Goal: Task Accomplishment & Management: Complete application form

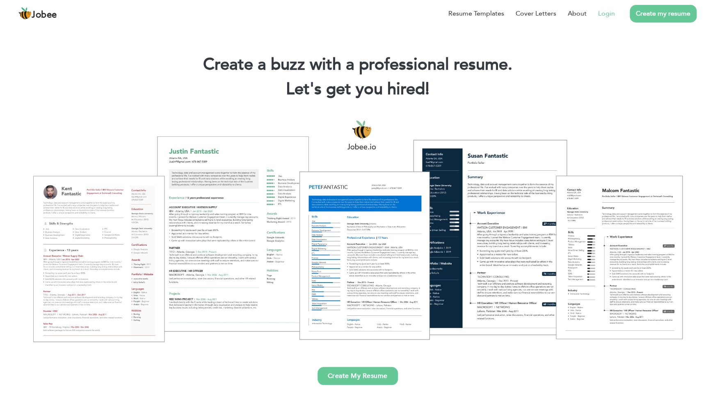
click at [605, 14] on link "Login" at bounding box center [606, 14] width 17 height 10
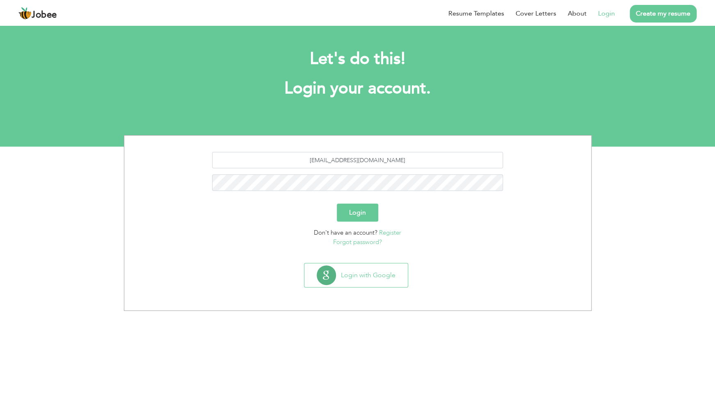
click at [370, 212] on button "Login" at bounding box center [357, 213] width 41 height 18
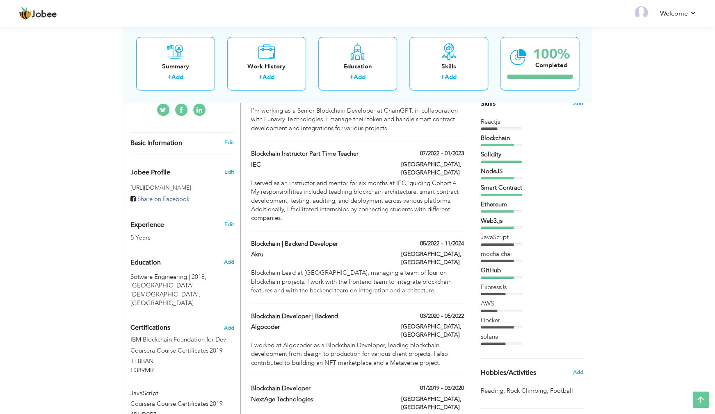
scroll to position [202, 0]
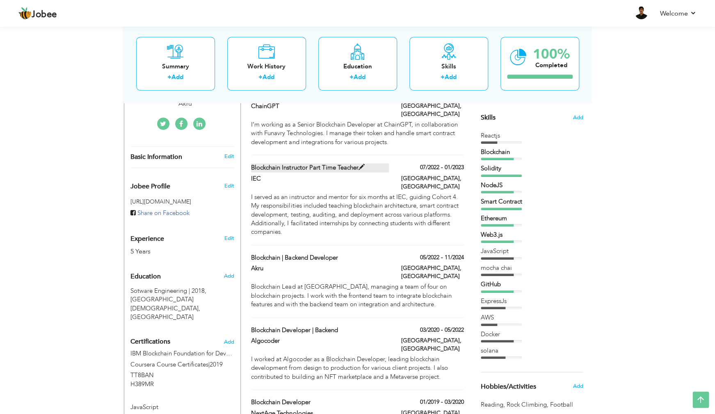
click at [364, 164] on span at bounding box center [361, 167] width 6 height 6
type input "Blockchain Instructor Part time Teacher"
type input "IEC"
type input "07/2022"
type input "01/2023"
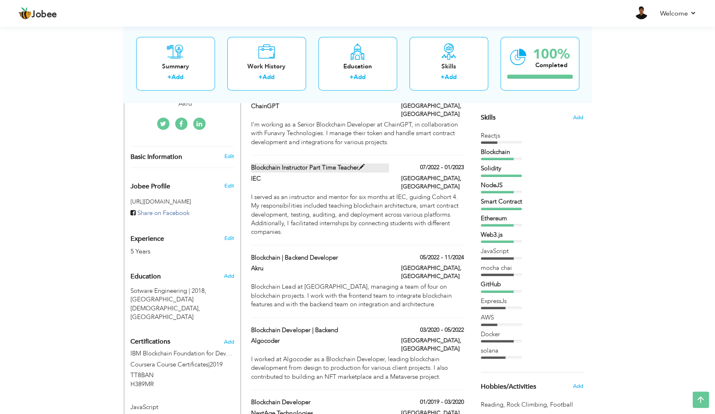
type input "[GEOGRAPHIC_DATA]"
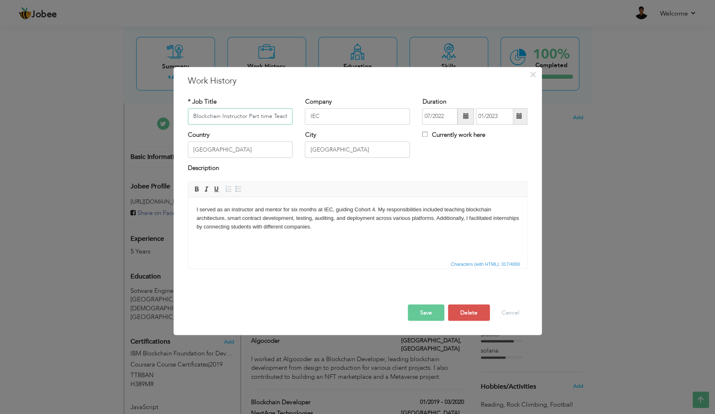
scroll to position [0, 5]
drag, startPoint x: 243, startPoint y: 117, endPoint x: 289, endPoint y: 123, distance: 46.3
click at [289, 123] on input "Blockchain Instructor Part time Teacher" at bounding box center [240, 116] width 105 height 16
type input "Blockchain Instructor"
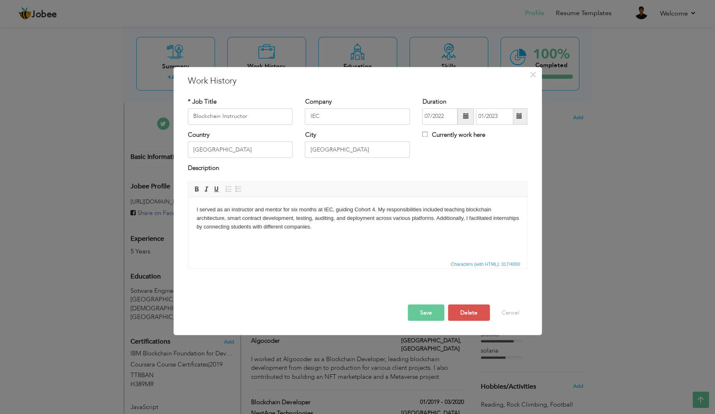
click at [427, 311] on button "Save" at bounding box center [425, 313] width 36 height 16
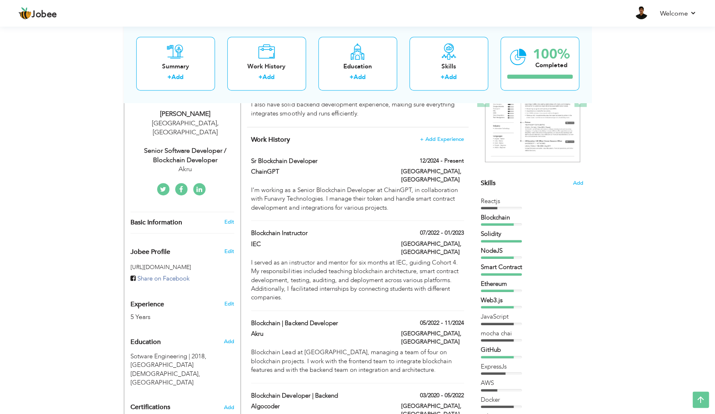
scroll to position [89, 0]
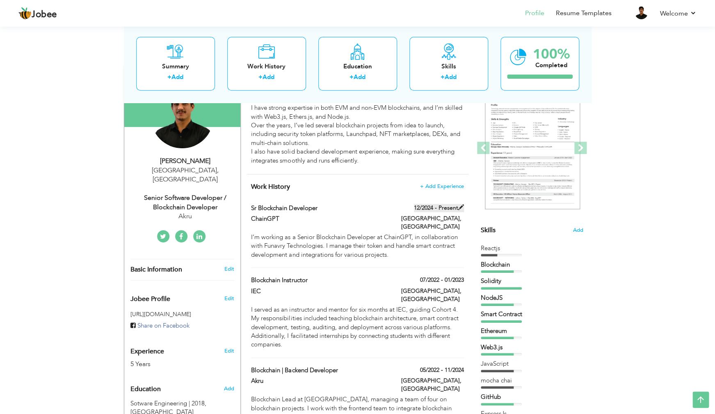
click at [459, 207] on span at bounding box center [461, 208] width 6 height 6
type input "Sr Blockchain Developer"
type input "ChainGPT"
type input "12/2024"
type input "[GEOGRAPHIC_DATA]"
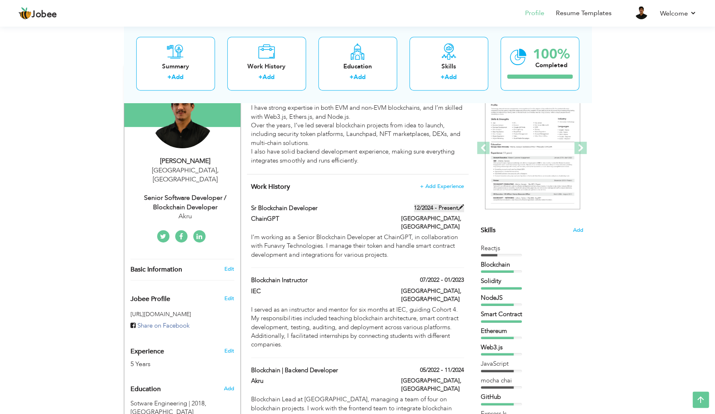
type input "[GEOGRAPHIC_DATA]"
checkbox input "true"
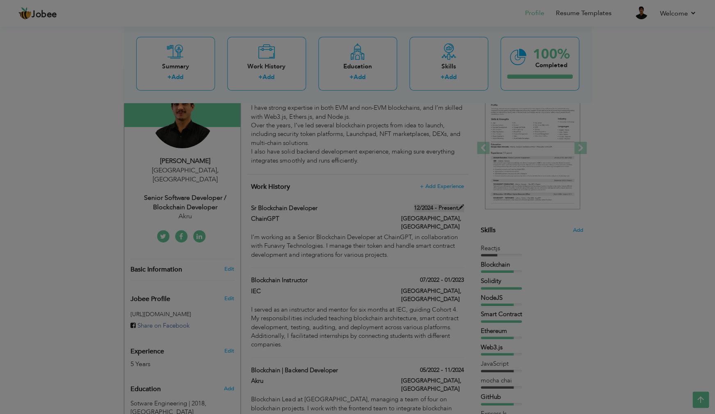
scroll to position [0, 0]
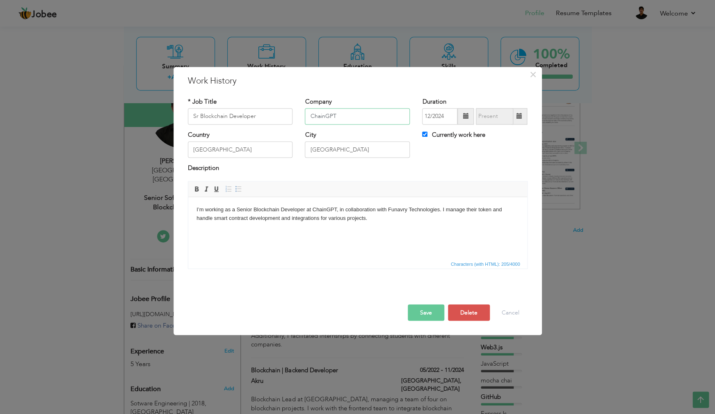
click at [326, 118] on input "ChainGPT" at bounding box center [357, 116] width 105 height 16
type input "Funavry Technologies"
click at [430, 315] on button "Save" at bounding box center [425, 313] width 36 height 16
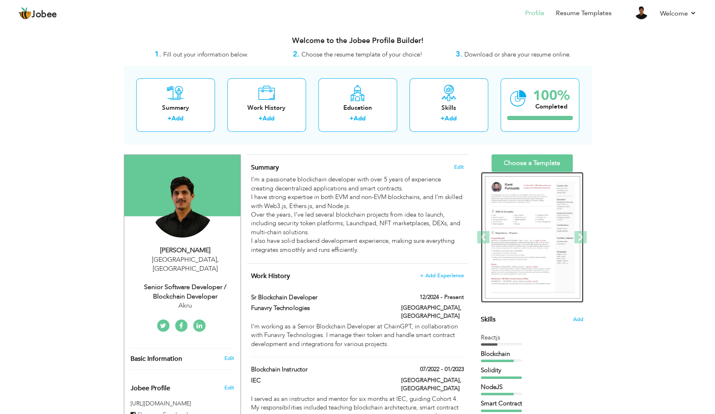
click at [545, 210] on img at bounding box center [532, 237] width 95 height 123
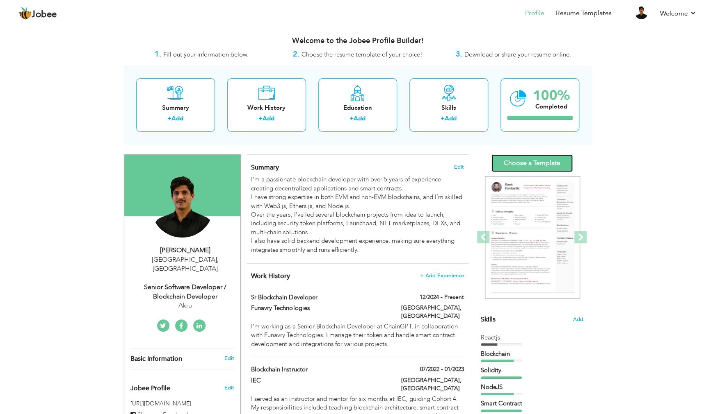
click at [538, 160] on link "Choose a Template" at bounding box center [531, 164] width 81 height 18
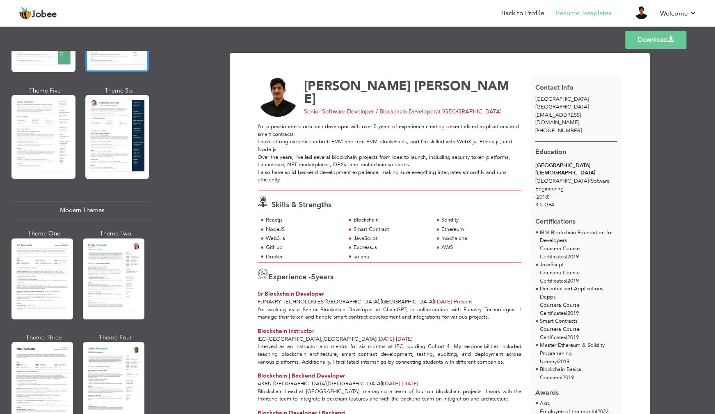
scroll to position [230, 0]
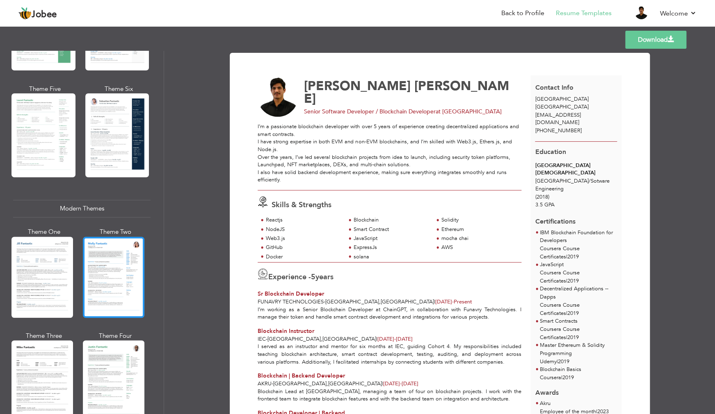
click at [113, 273] on div at bounding box center [113, 277] width 61 height 81
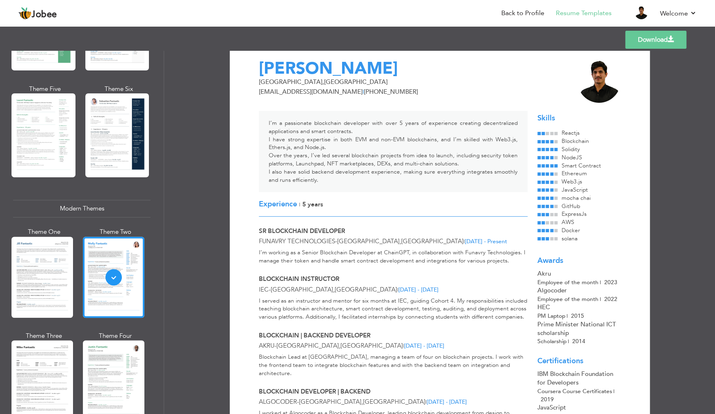
scroll to position [0, 0]
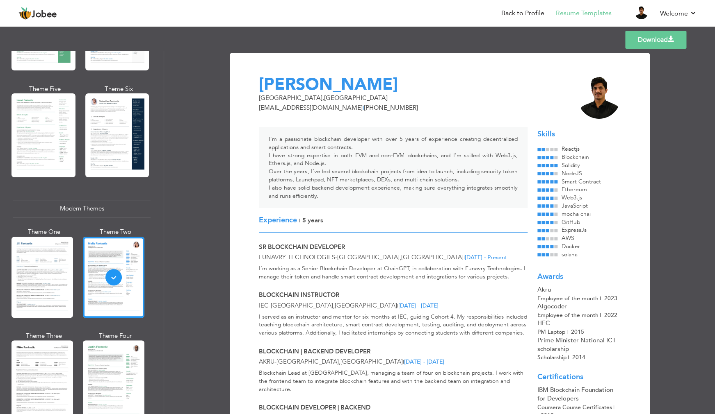
click at [648, 47] on link "Download" at bounding box center [655, 40] width 61 height 18
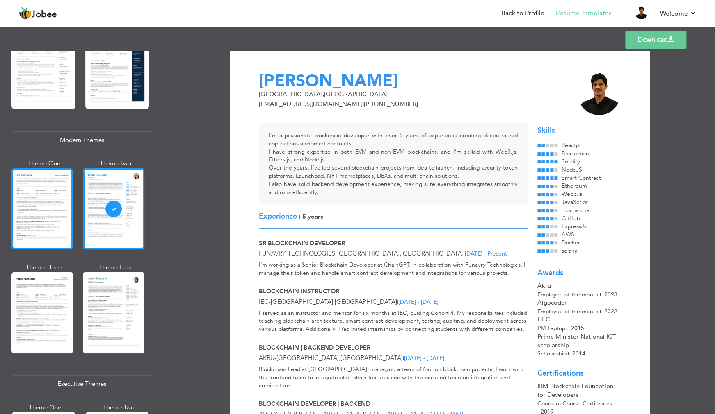
scroll to position [315, 0]
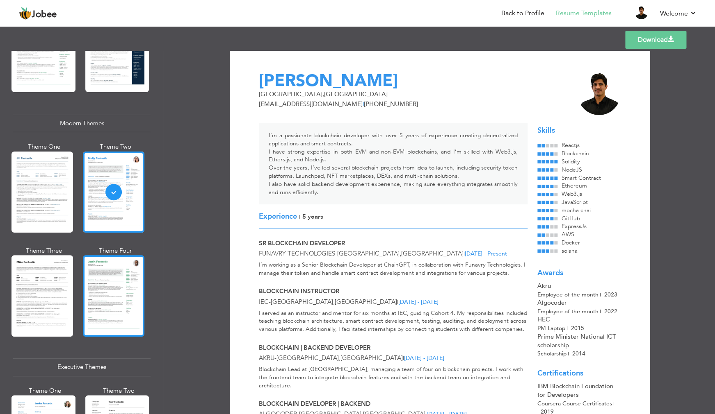
click at [109, 306] on div at bounding box center [113, 295] width 61 height 81
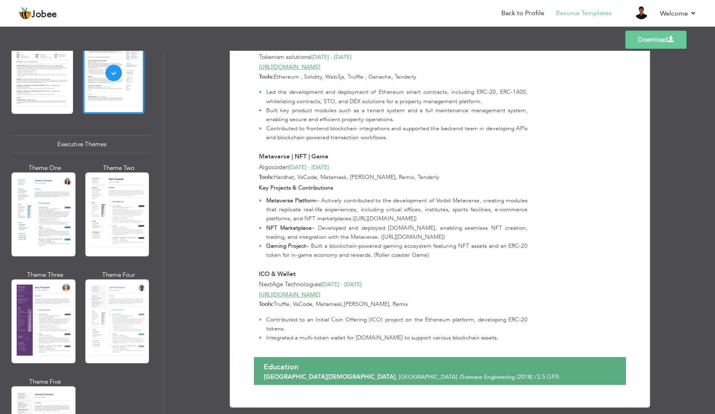
scroll to position [610, 0]
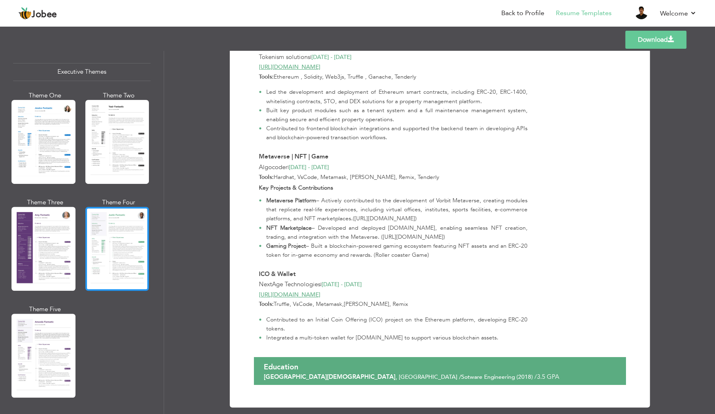
click at [129, 262] on div at bounding box center [117, 249] width 64 height 84
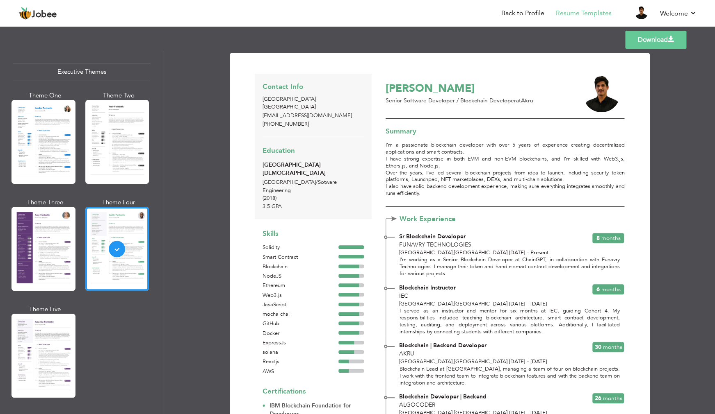
scroll to position [2, 0]
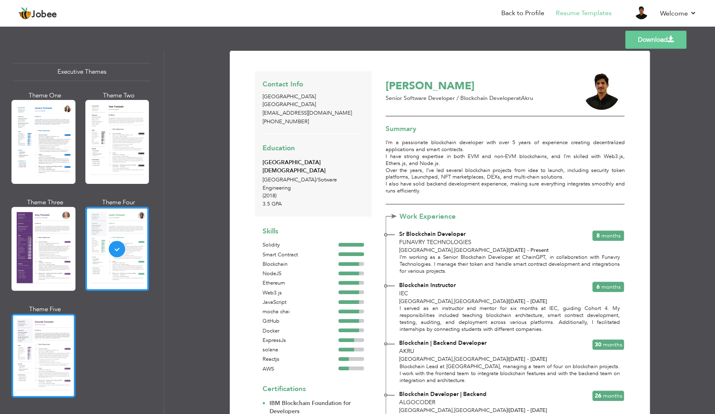
click at [49, 360] on div at bounding box center [43, 356] width 64 height 84
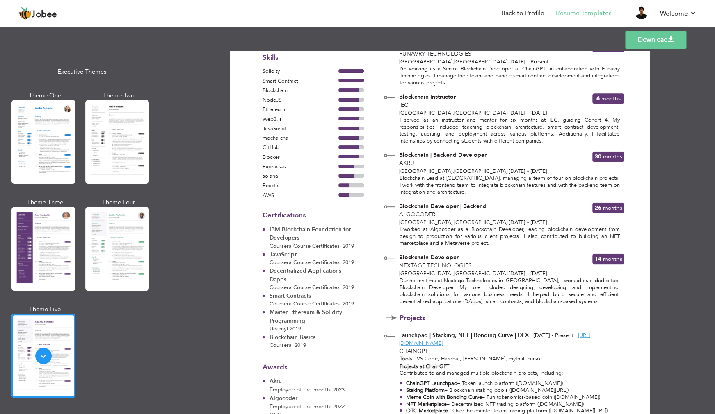
scroll to position [178, 0]
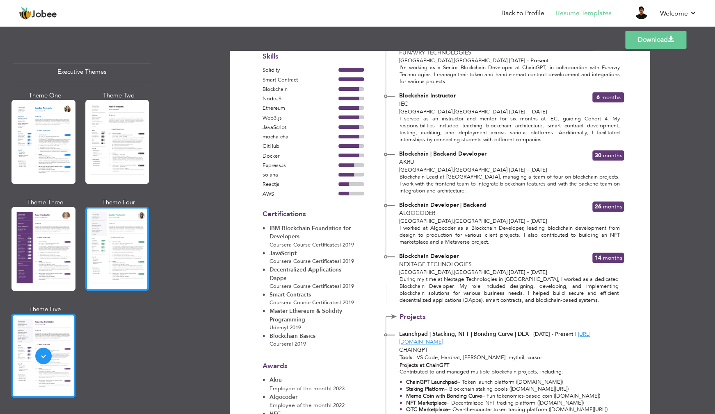
click at [109, 248] on div at bounding box center [117, 249] width 64 height 84
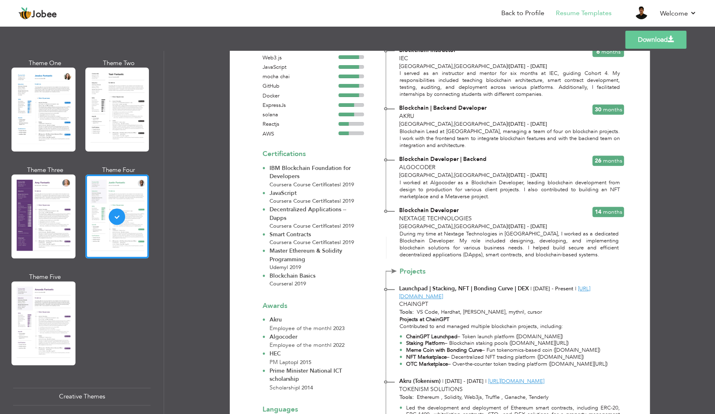
scroll to position [0, 0]
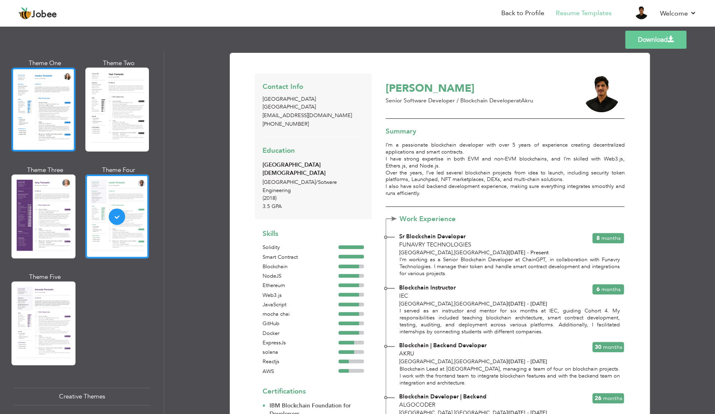
click at [48, 118] on div at bounding box center [43, 110] width 64 height 84
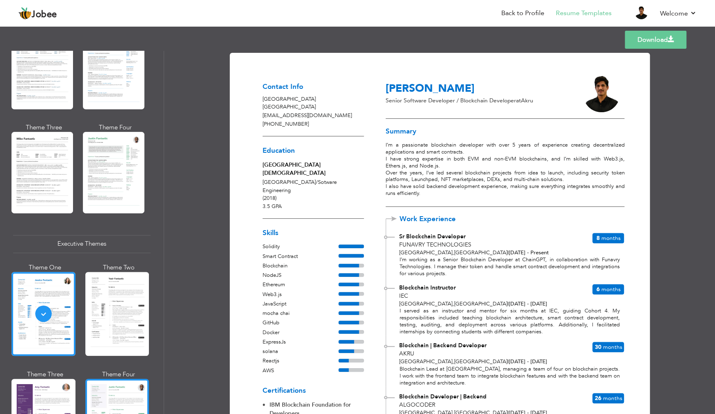
scroll to position [434, 0]
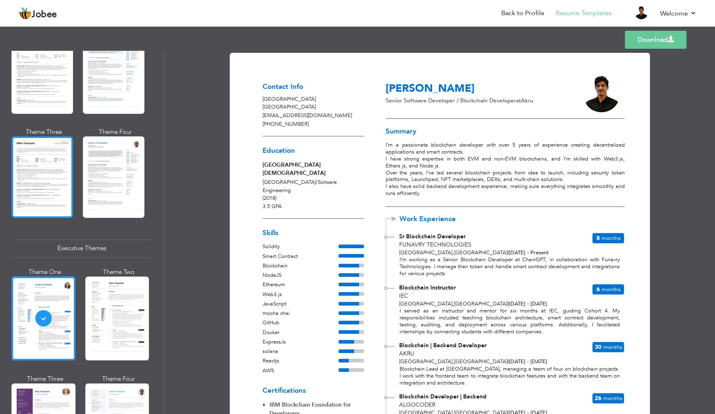
click at [58, 181] on div at bounding box center [41, 177] width 61 height 81
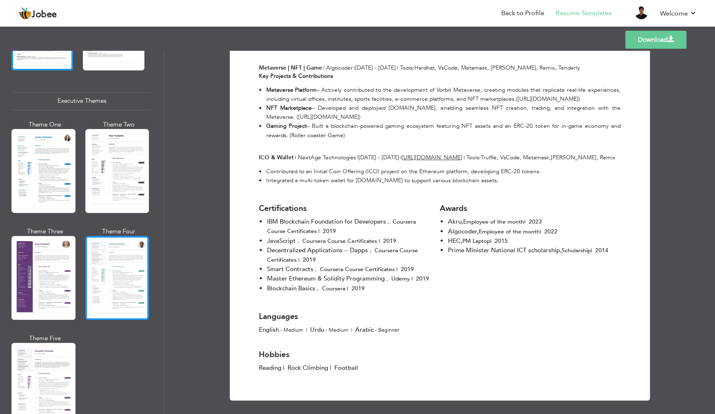
scroll to position [595, 0]
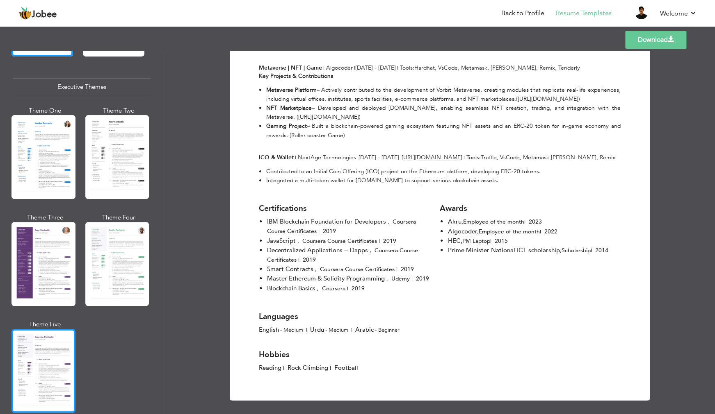
click at [62, 357] on div at bounding box center [43, 371] width 64 height 84
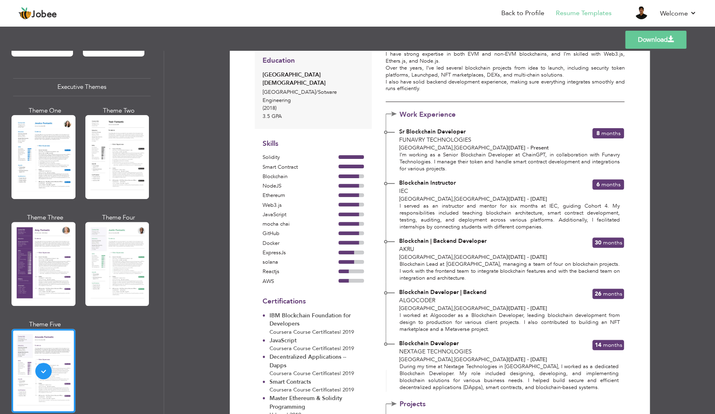
scroll to position [0, 0]
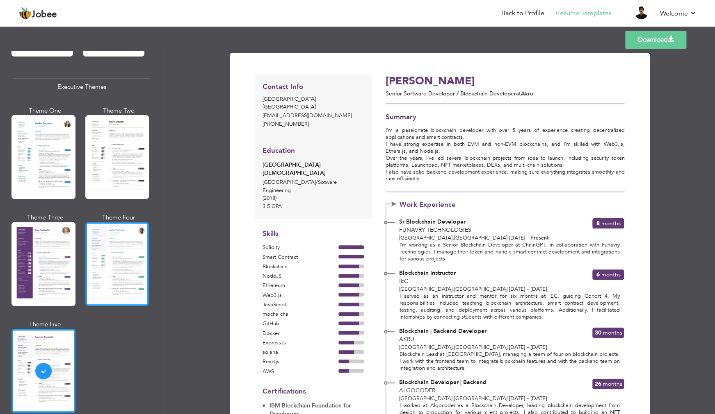
click at [135, 283] on div at bounding box center [117, 264] width 64 height 84
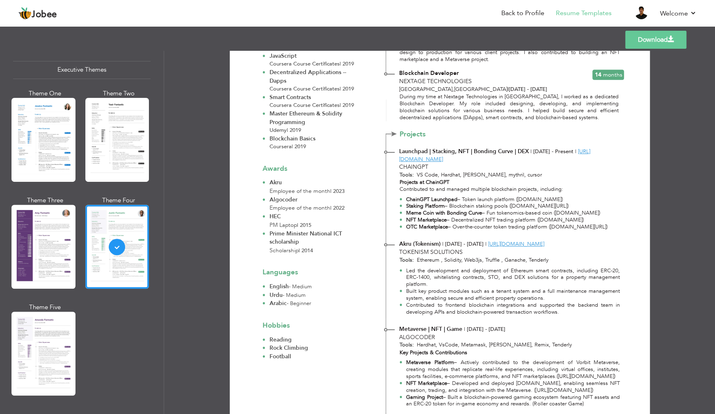
scroll to position [449, 0]
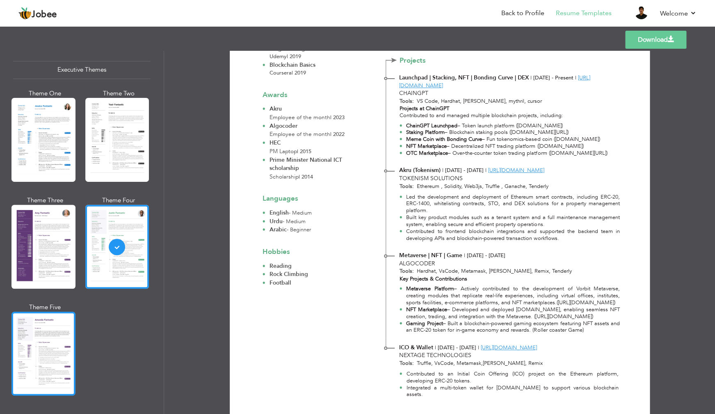
click at [58, 367] on div at bounding box center [43, 354] width 64 height 84
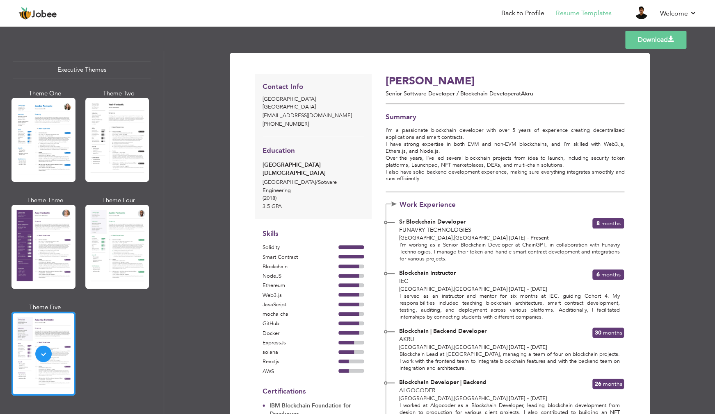
click at [646, 40] on link "Download" at bounding box center [655, 40] width 61 height 18
